Goal: Complete application form: Complete application form

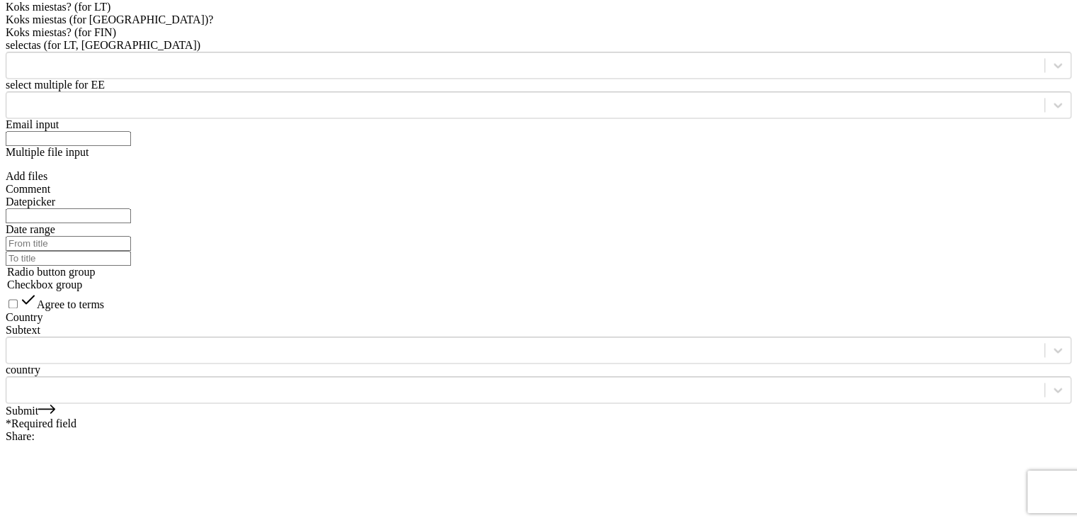
click at [55, 404] on link "Submit" at bounding box center [31, 410] width 50 height 12
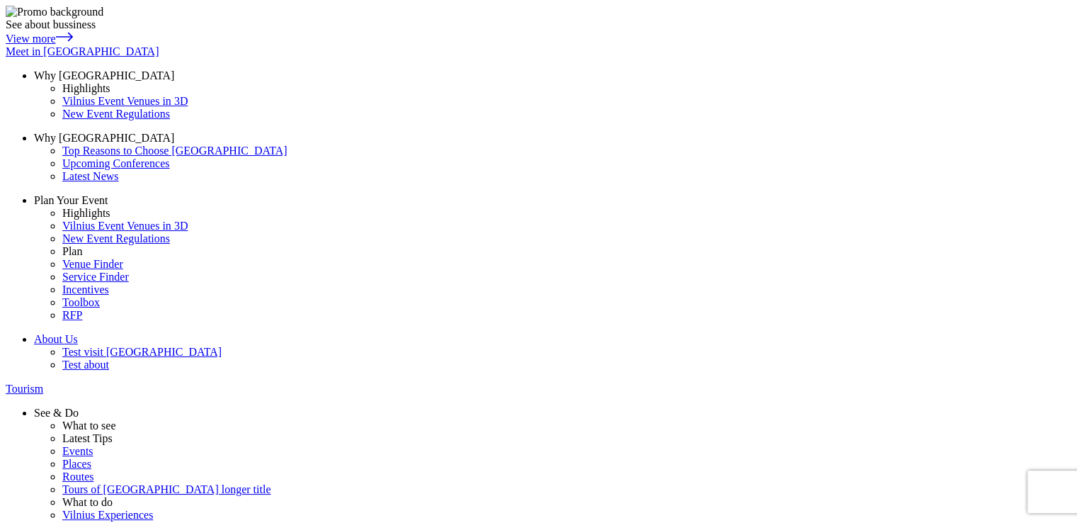
paste input "Email sender"
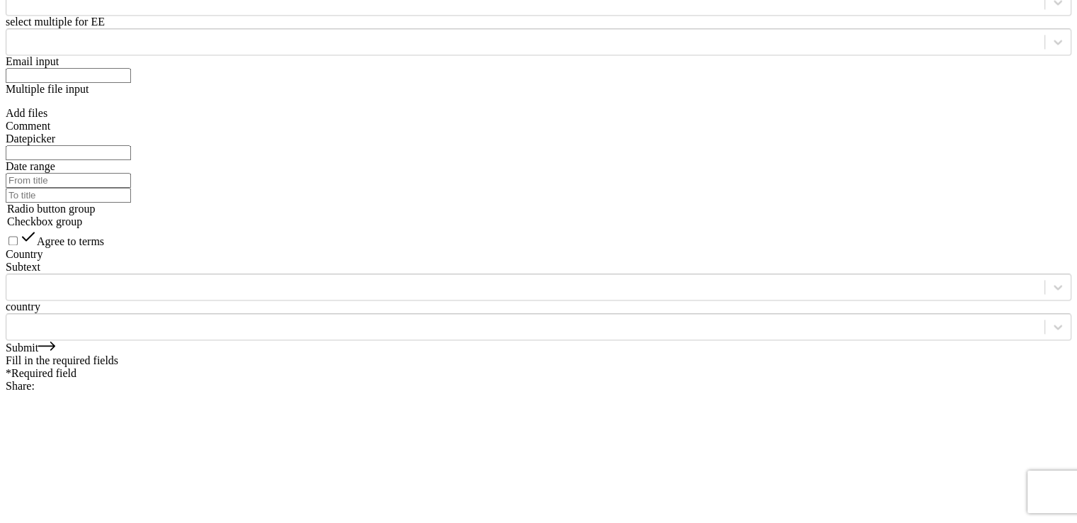
scroll to position [2196, 0]
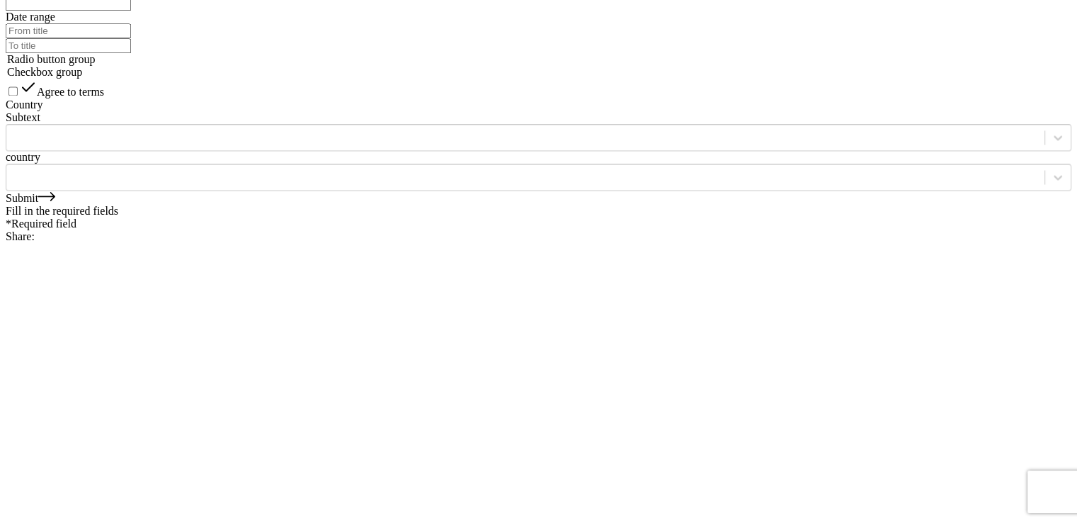
type input "testuoju Email sender"
click at [55, 192] on link "Submit" at bounding box center [31, 198] width 50 height 12
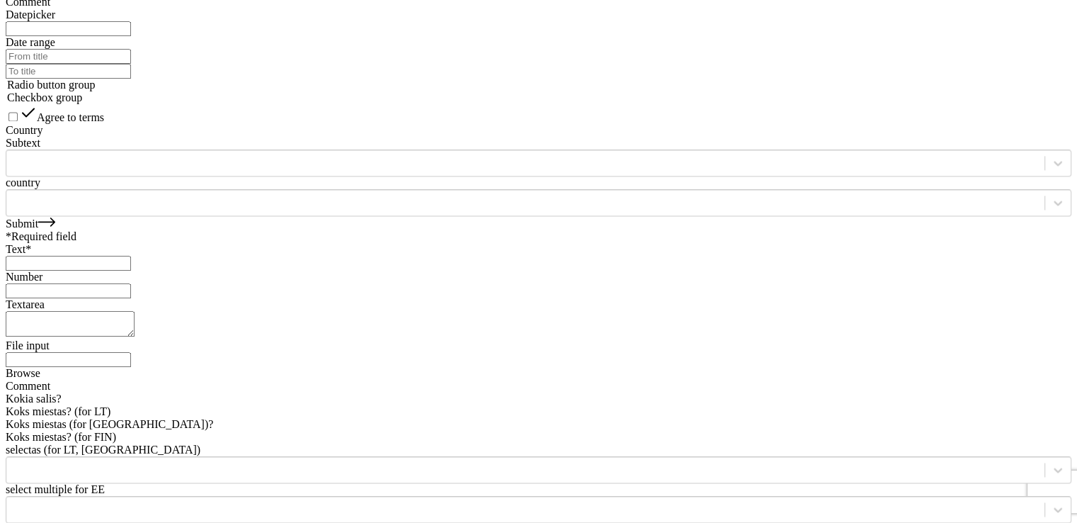
scroll to position [2125, 0]
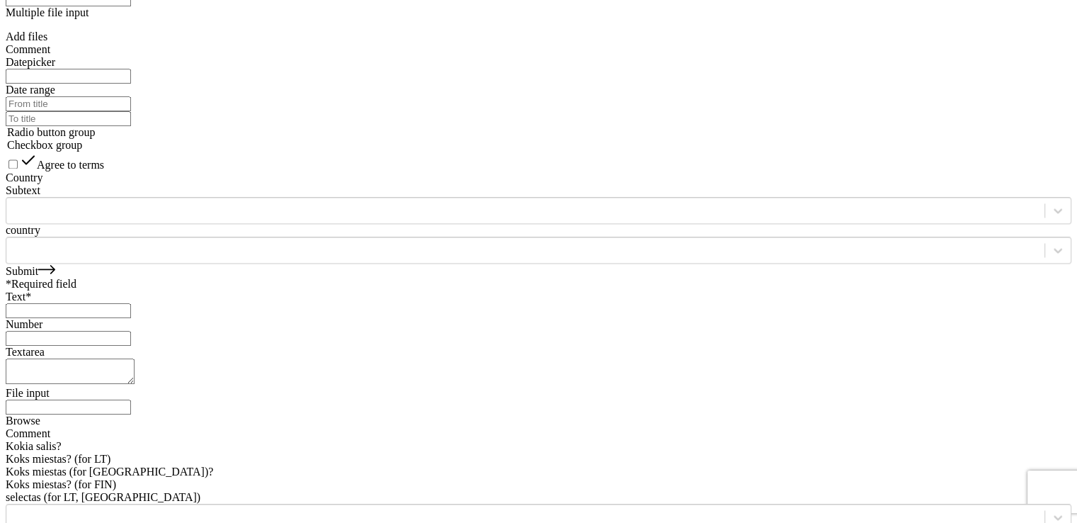
type input "test"
click at [55, 270] on link "Submit" at bounding box center [31, 271] width 50 height 12
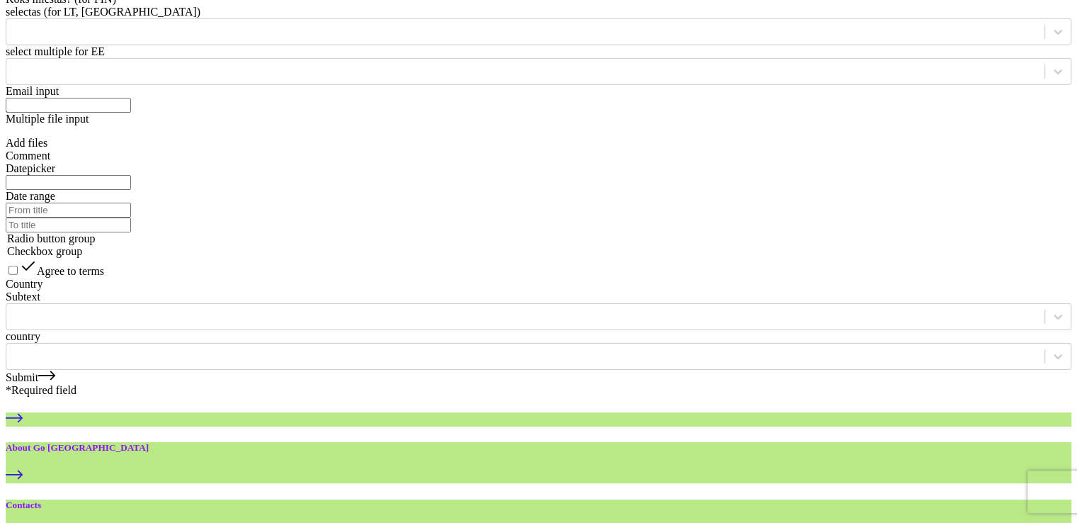
scroll to position [4462, 0]
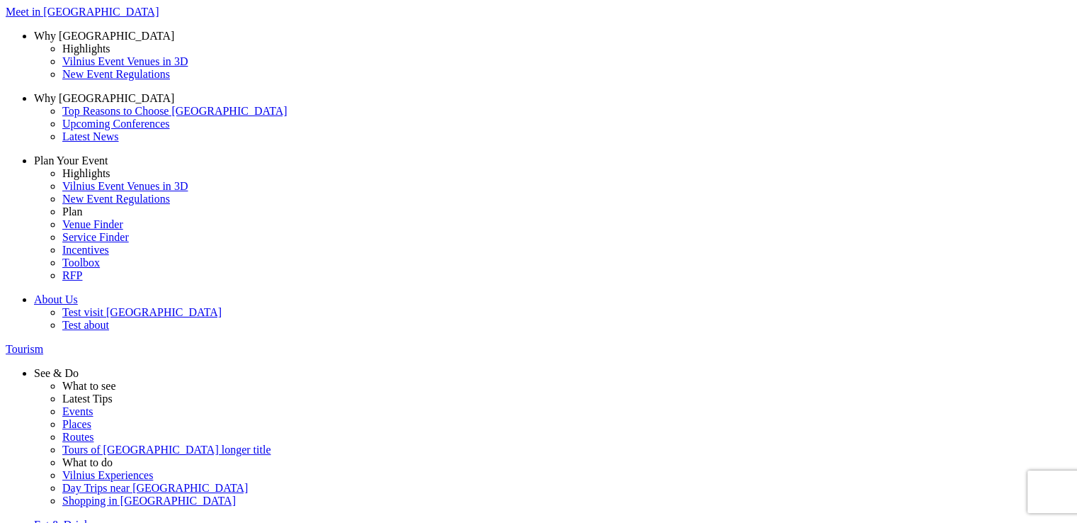
drag, startPoint x: 0, startPoint y: 0, endPoint x: 154, endPoint y: 183, distance: 239.3
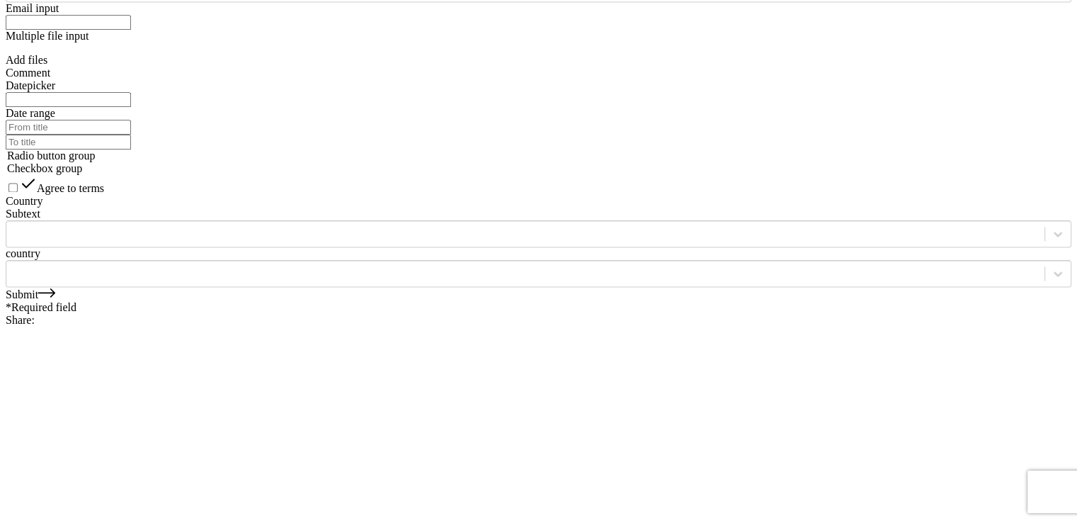
scroll to position [2267, 0]
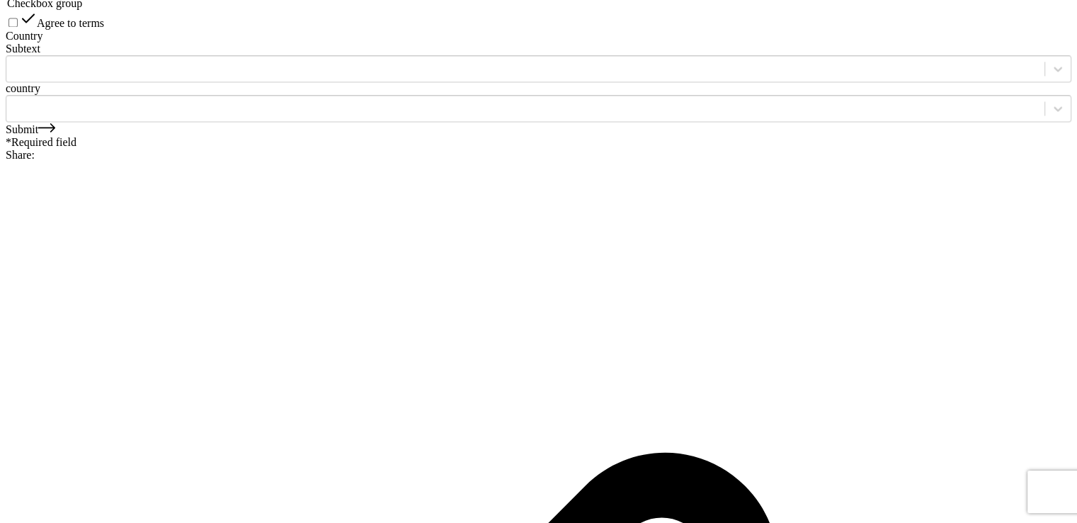
type input "test"
click at [55, 135] on link "Submit" at bounding box center [31, 129] width 50 height 12
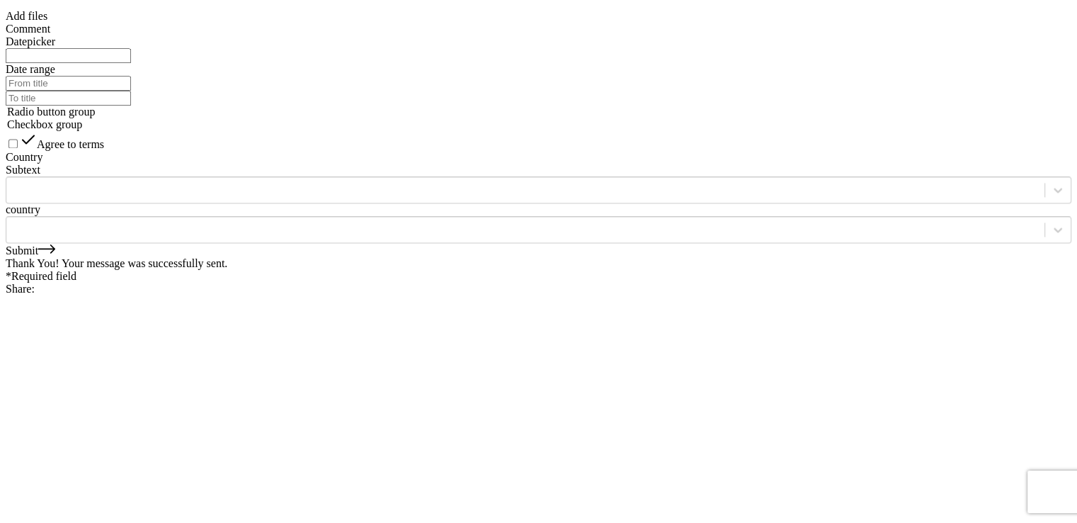
scroll to position [2054, 0]
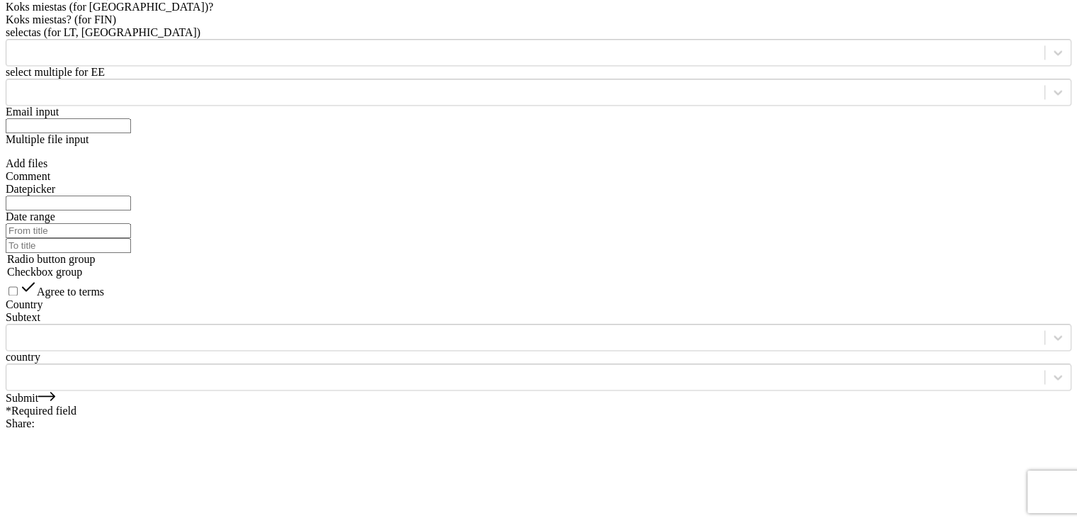
scroll to position [2125, 0]
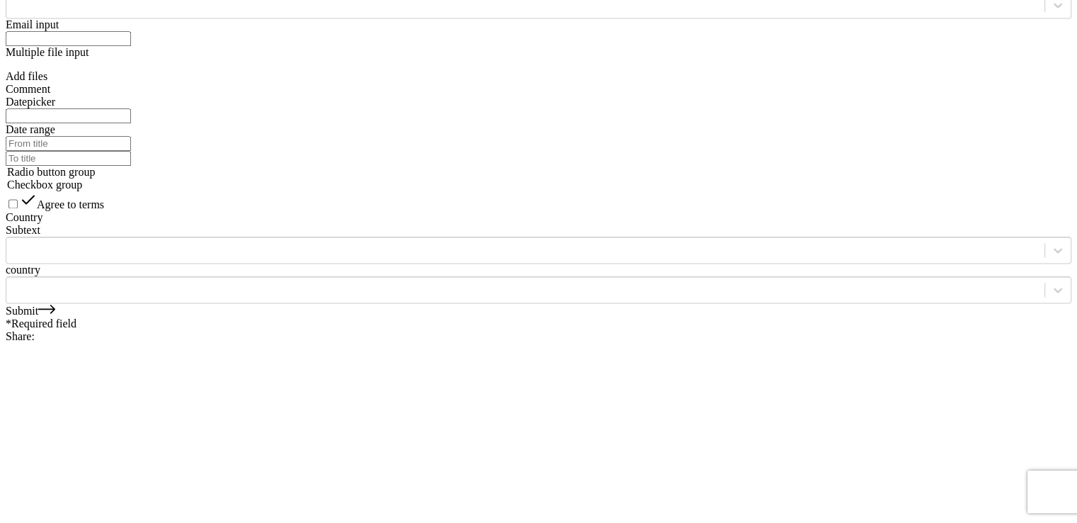
type input "test"
click at [55, 305] on link "Submit" at bounding box center [31, 311] width 50 height 12
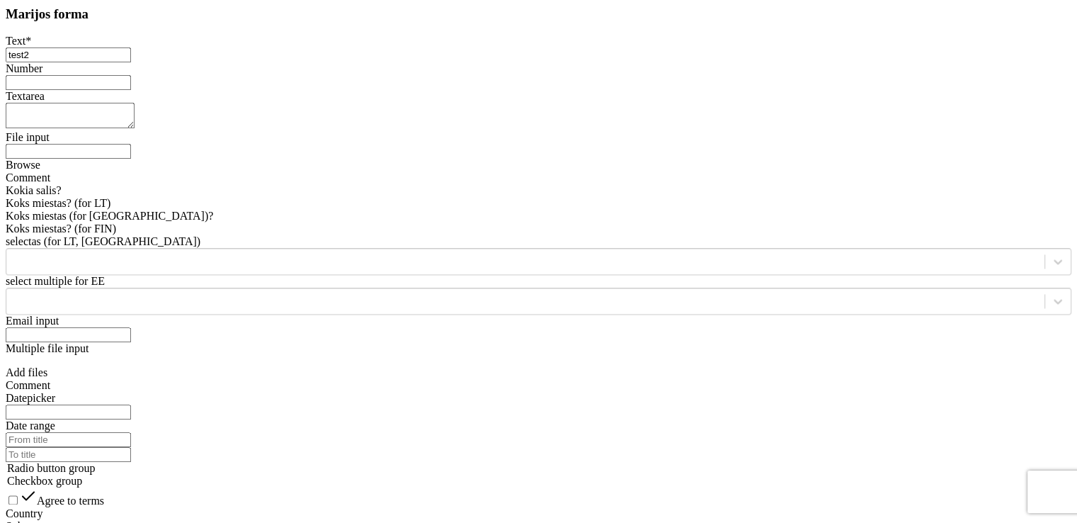
scroll to position [1983, 0]
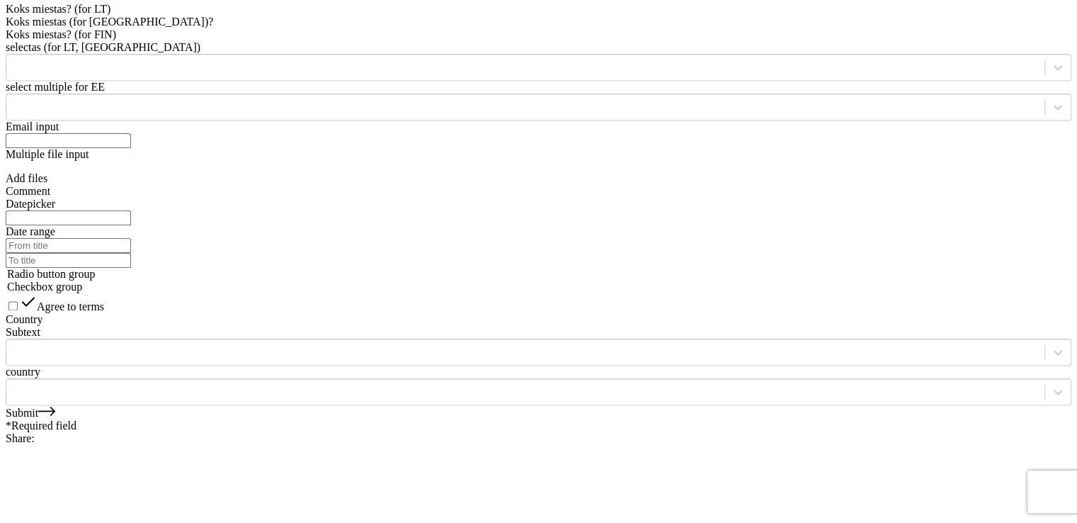
type input "test2"
click at [55, 412] on link "Submit" at bounding box center [31, 413] width 50 height 12
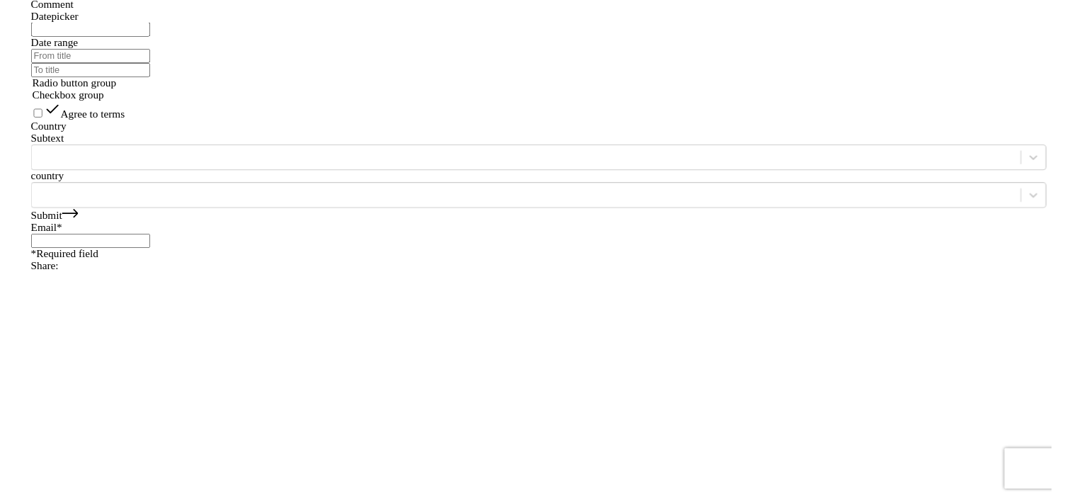
scroll to position [2196, 0]
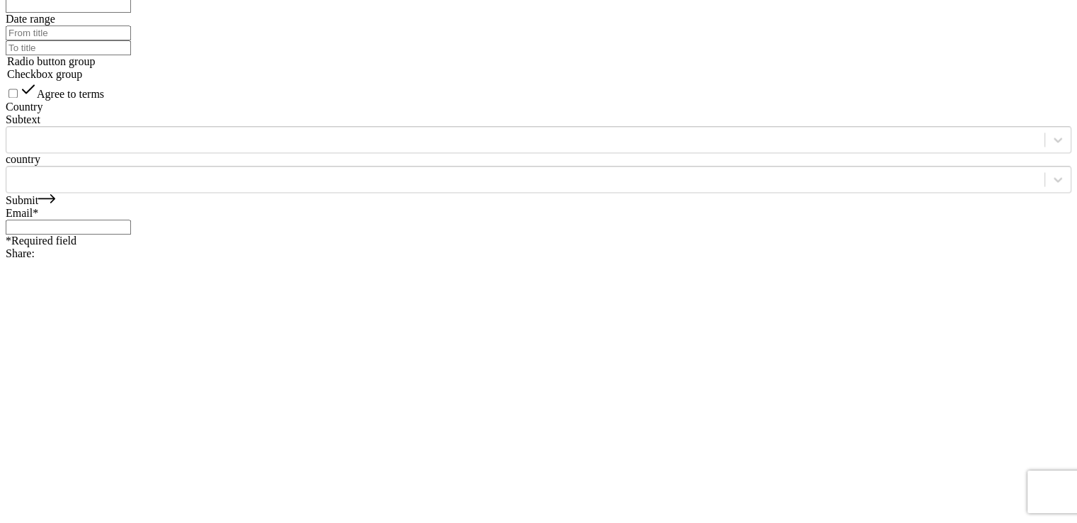
type input "test"
click at [55, 205] on link "Submit" at bounding box center [31, 200] width 50 height 12
click at [131, 234] on input "Email*" at bounding box center [68, 227] width 125 height 15
click at [130, 234] on input "Email*" at bounding box center [68, 227] width 125 height 15
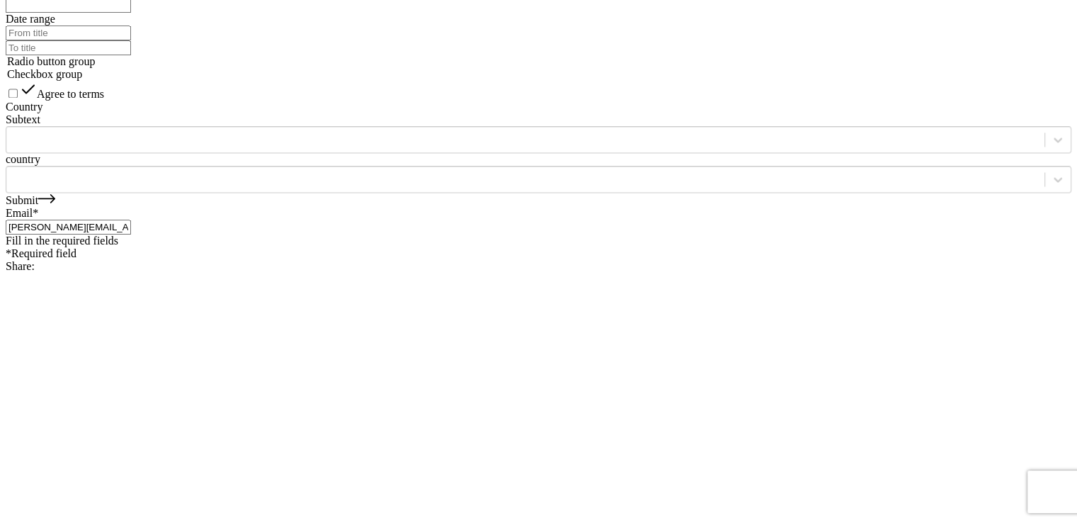
type input "marija.rygalovskaja@e-bros.lt"
click at [334, 247] on div "Fill in the required fields" at bounding box center [539, 240] width 1066 height 13
click at [55, 204] on link "Submit" at bounding box center [31, 200] width 50 height 12
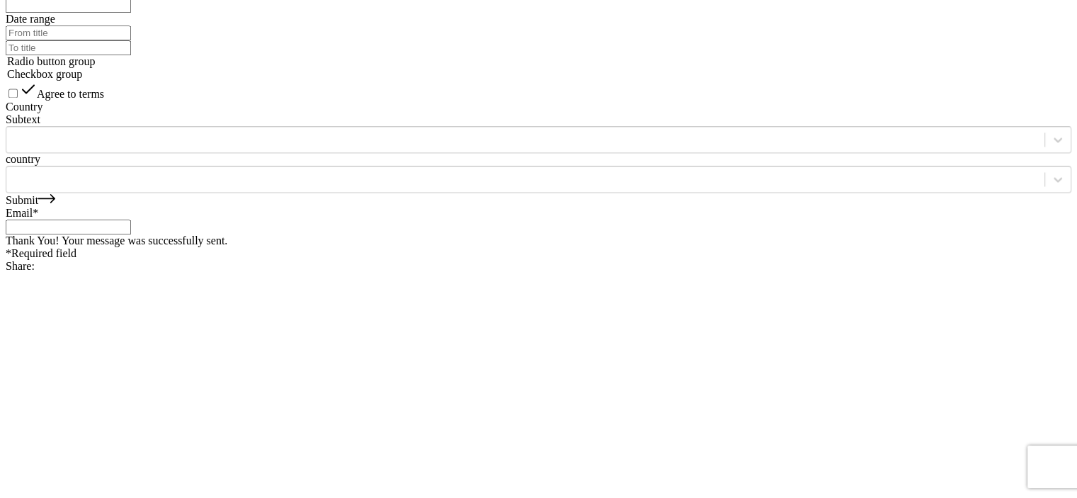
scroll to position [1774, 0]
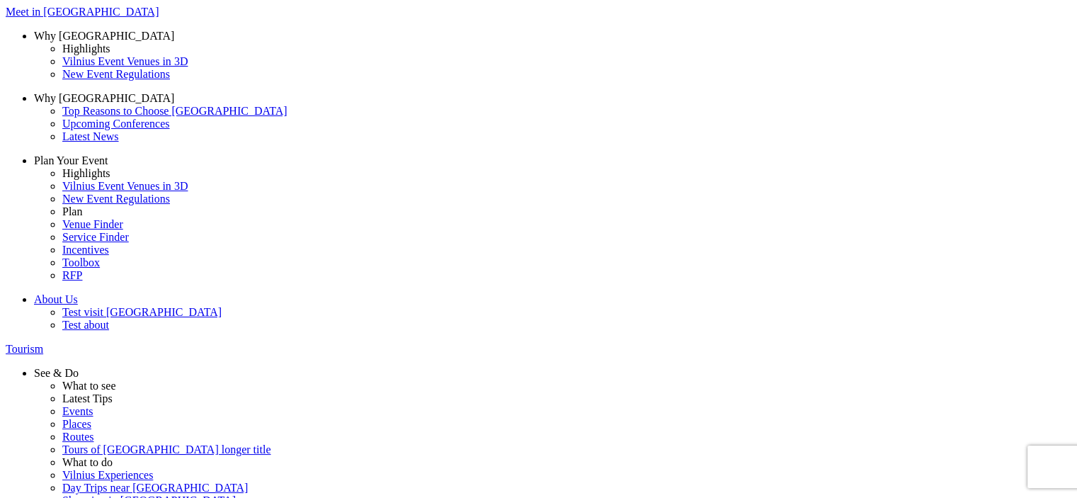
drag, startPoint x: 173, startPoint y: 166, endPoint x: 174, endPoint y: 177, distance: 10.6
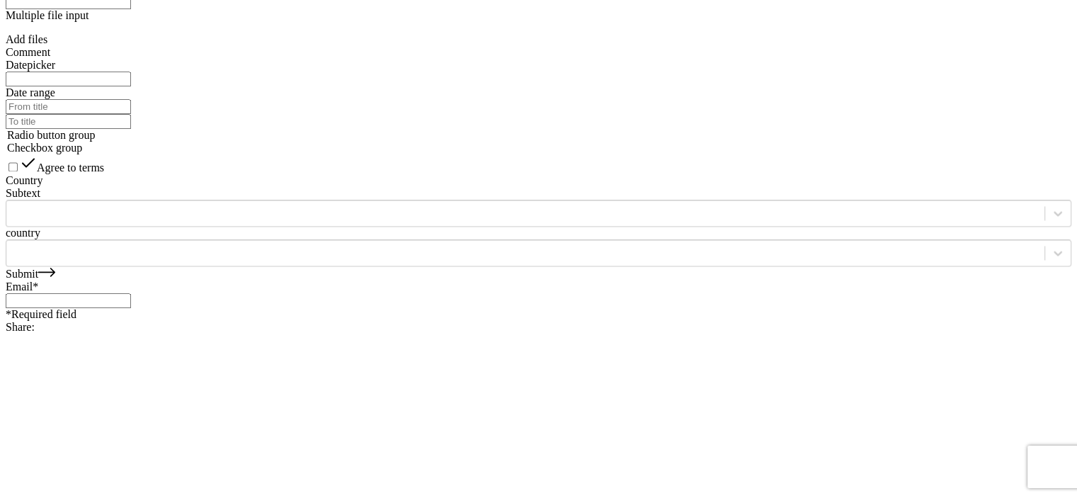
scroll to position [2125, 0]
type input "test po changes"
click at [382, 297] on div "Email*" at bounding box center [539, 292] width 1066 height 28
click at [55, 277] on link "Submit" at bounding box center [31, 271] width 50 height 12
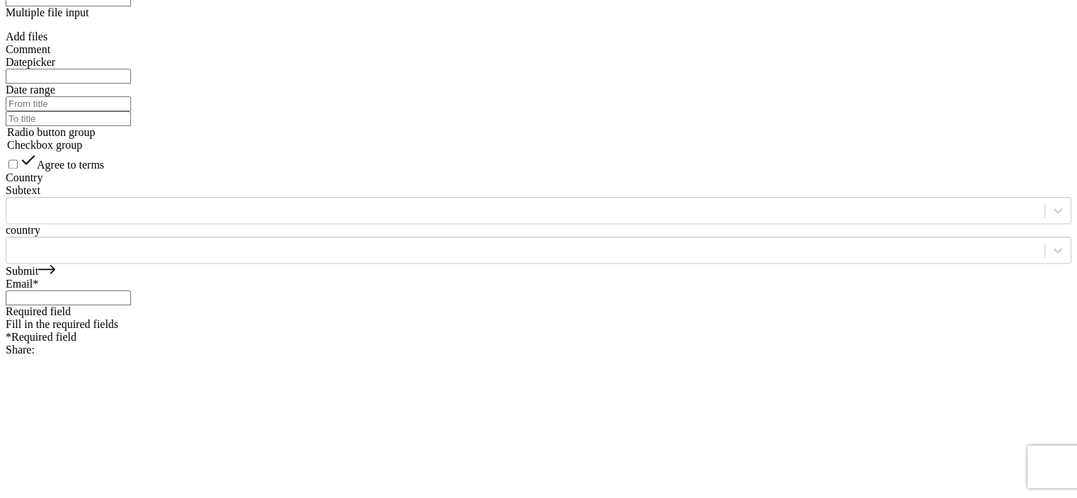
click at [131, 305] on input "Email*" at bounding box center [68, 297] width 125 height 15
type input "marija.rygalovskaja@e-bros.lt"
click at [302, 318] on div "Fill in the required fields" at bounding box center [539, 311] width 1066 height 13
click at [55, 268] on link "Submit" at bounding box center [31, 271] width 50 height 12
click at [55, 277] on link "Submit" at bounding box center [31, 271] width 50 height 12
